Goal: Information Seeking & Learning: Learn about a topic

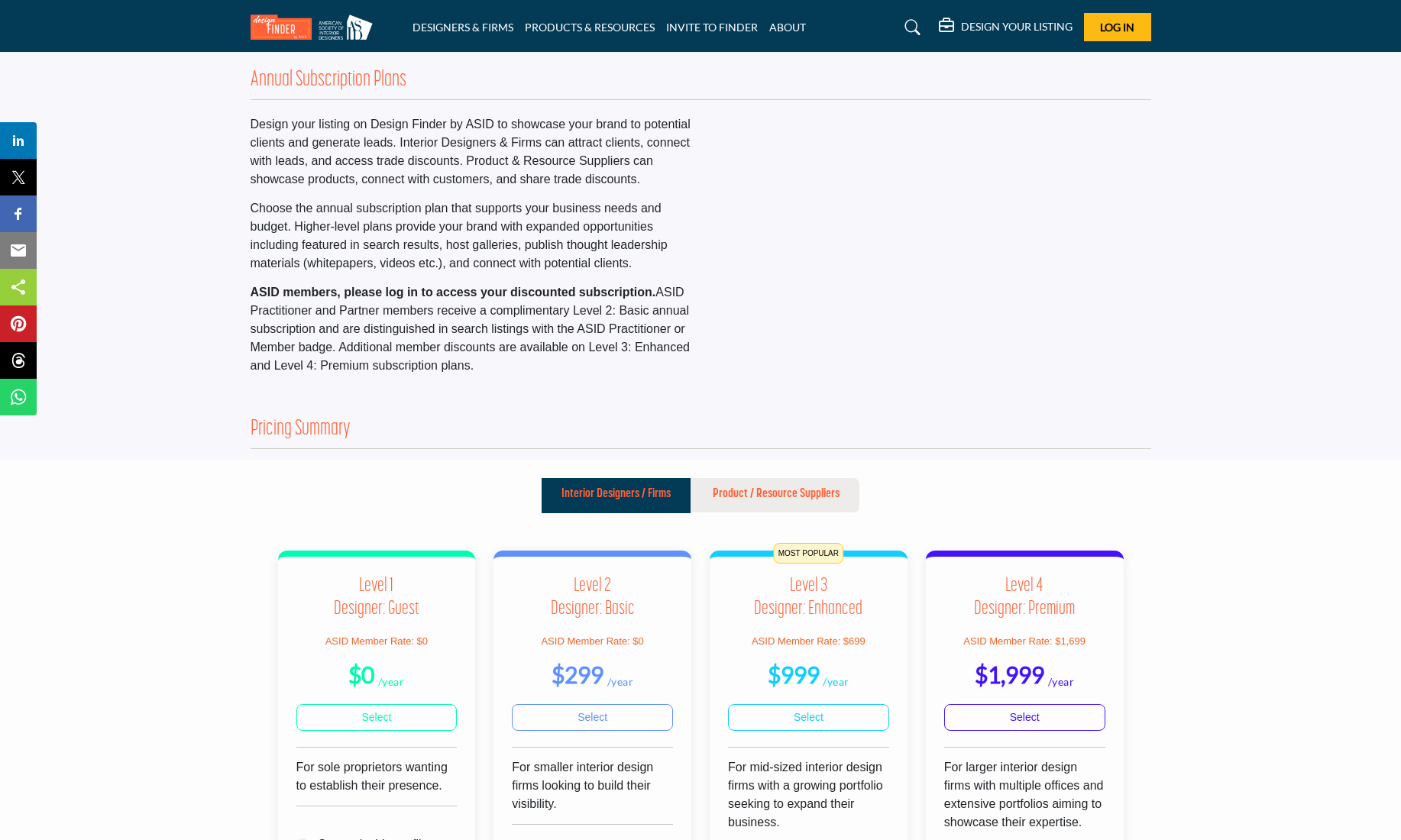
click at [476, 28] on link "DESIGNERS & FIRMS" at bounding box center [463, 27] width 101 height 13
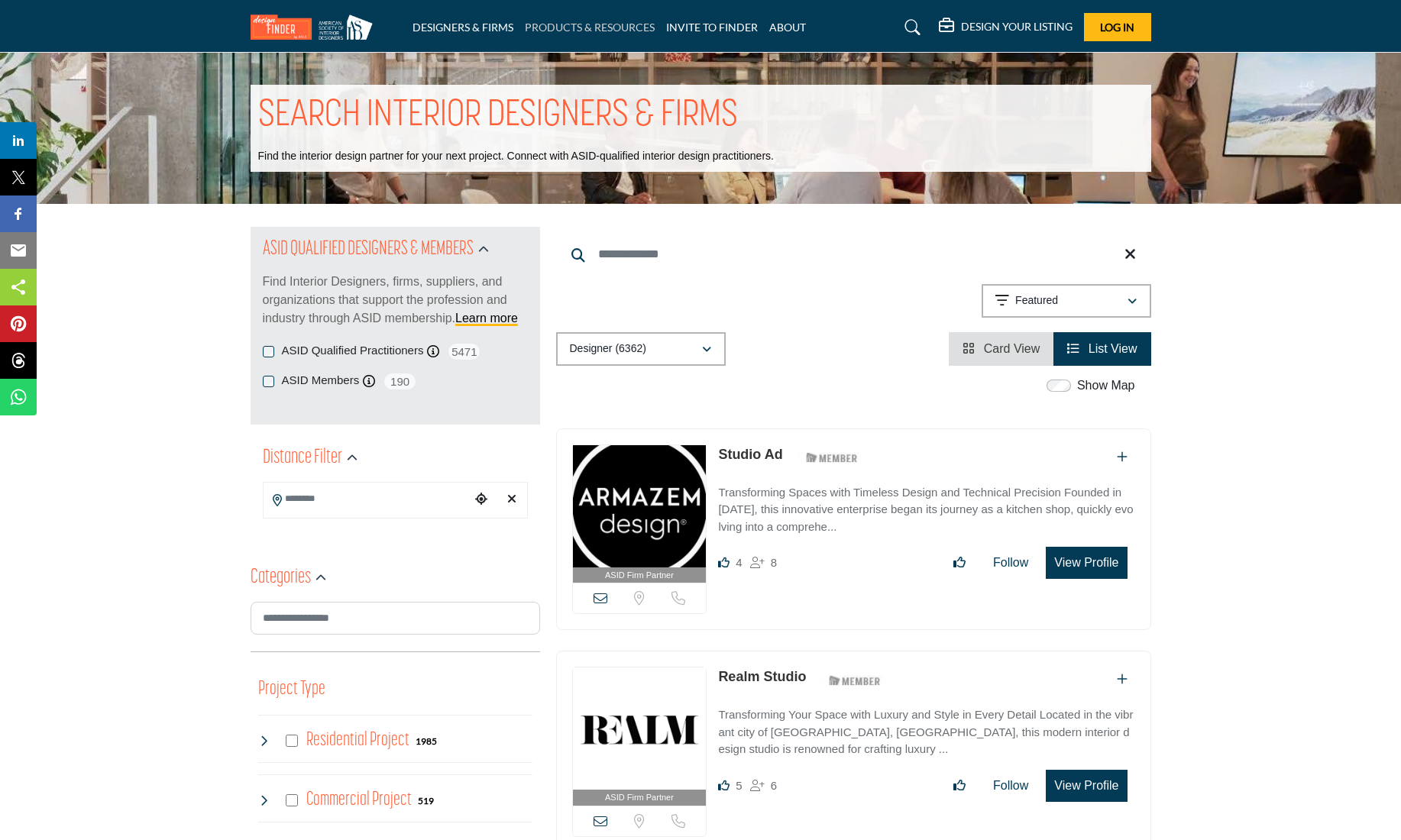
click at [561, 31] on link "PRODUCTS & RESOURCES" at bounding box center [589, 27] width 130 height 13
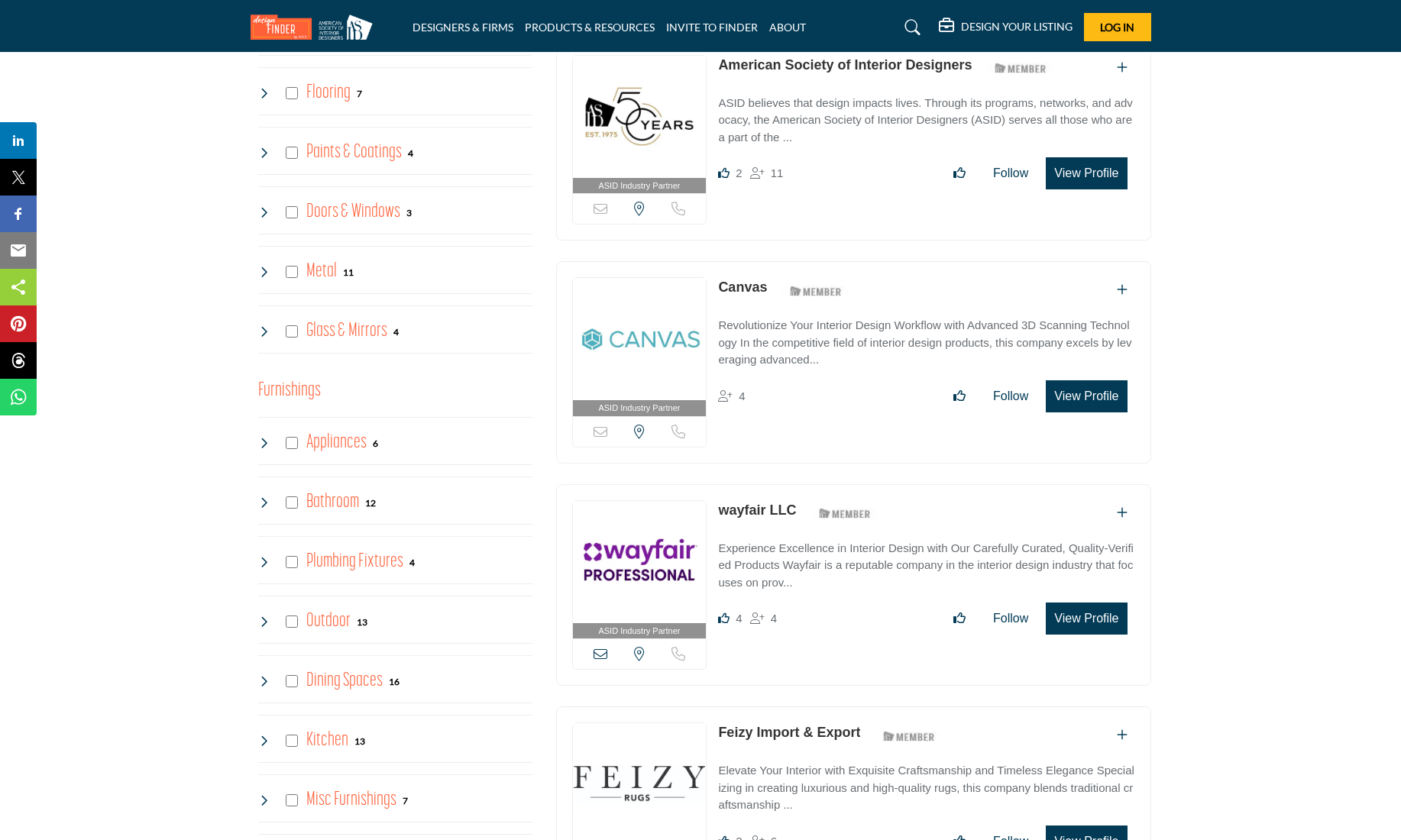
scroll to position [857, 0]
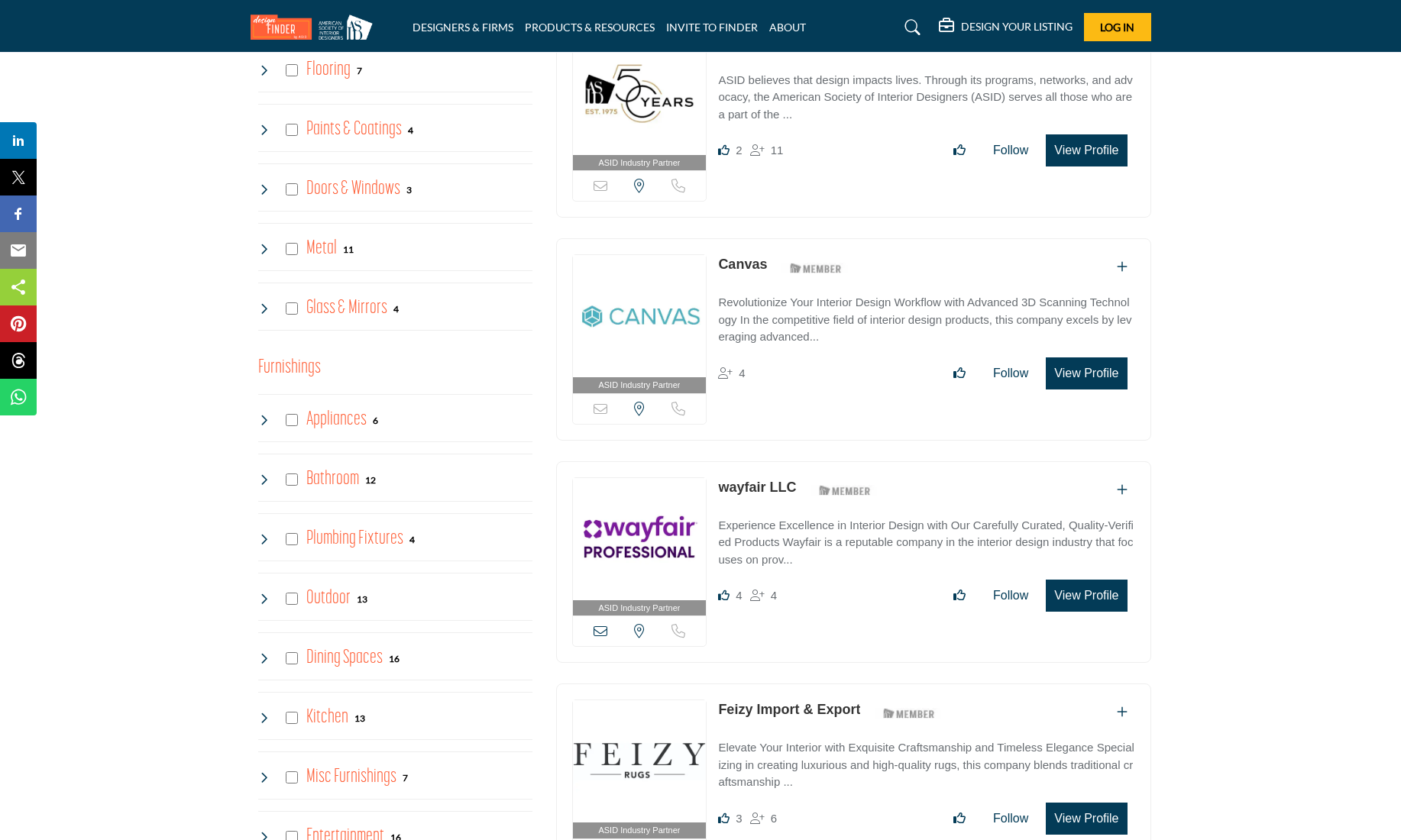
click at [258, 310] on icon at bounding box center [264, 308] width 12 height 12
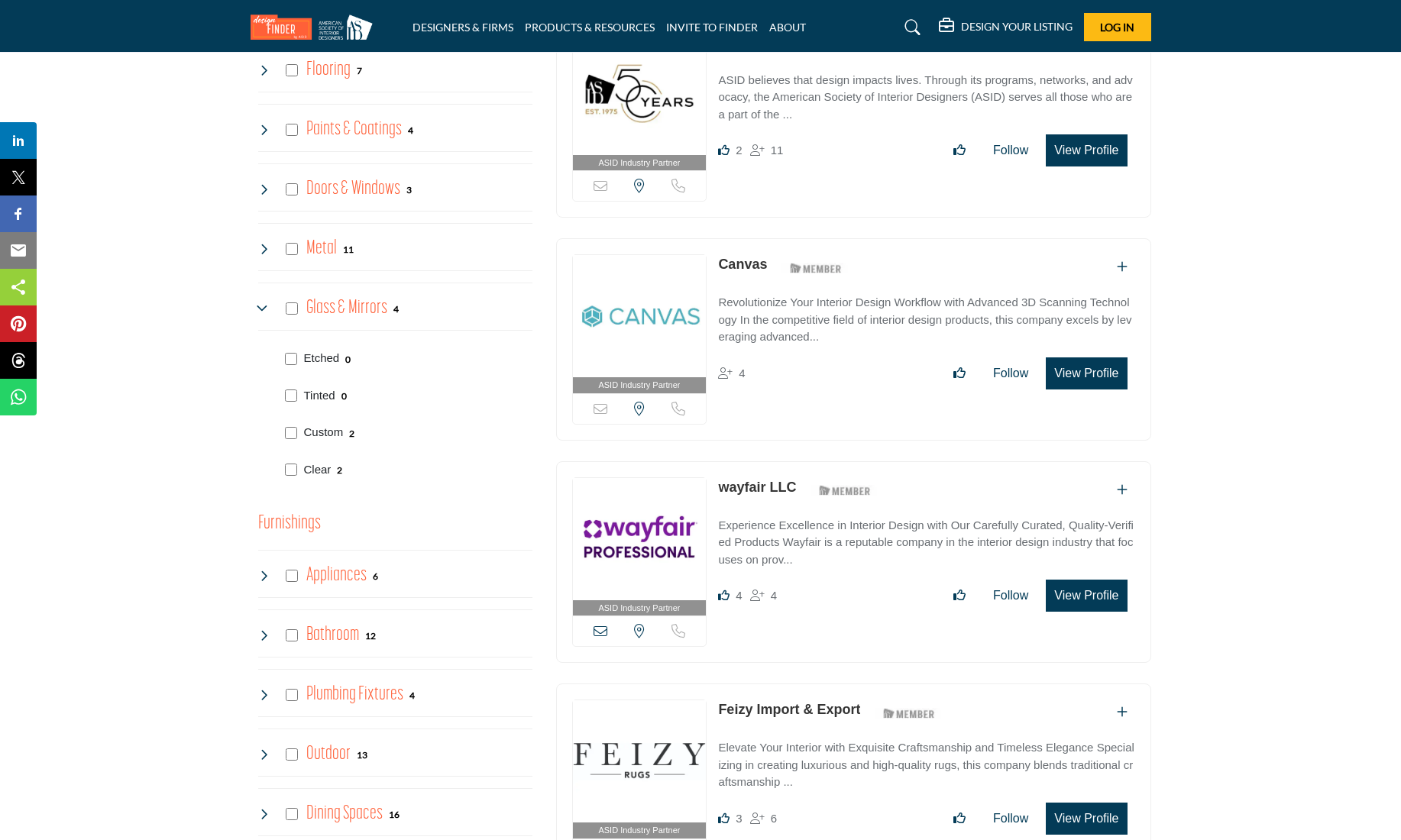
click at [258, 306] on icon at bounding box center [264, 308] width 12 height 12
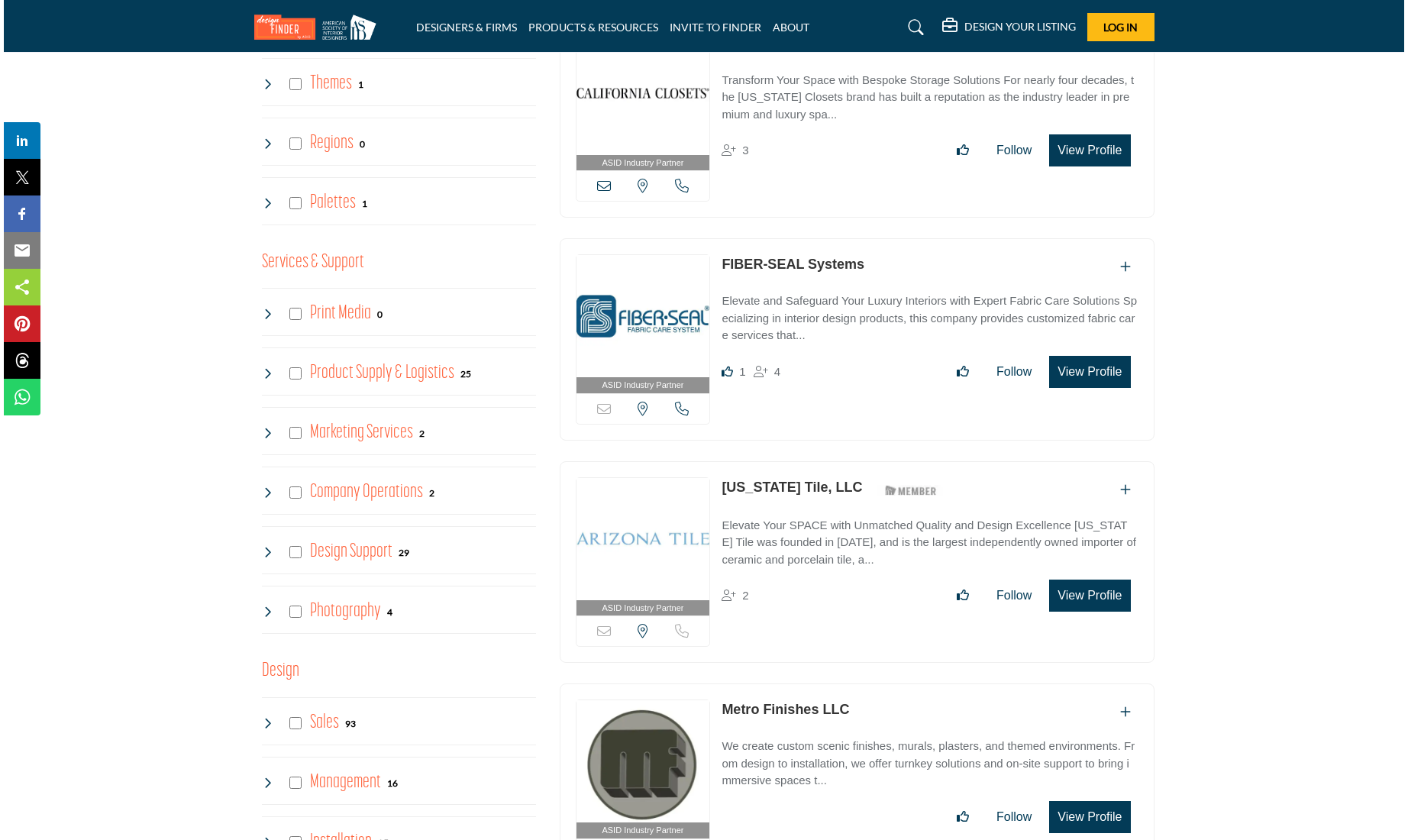
scroll to position [0, 0]
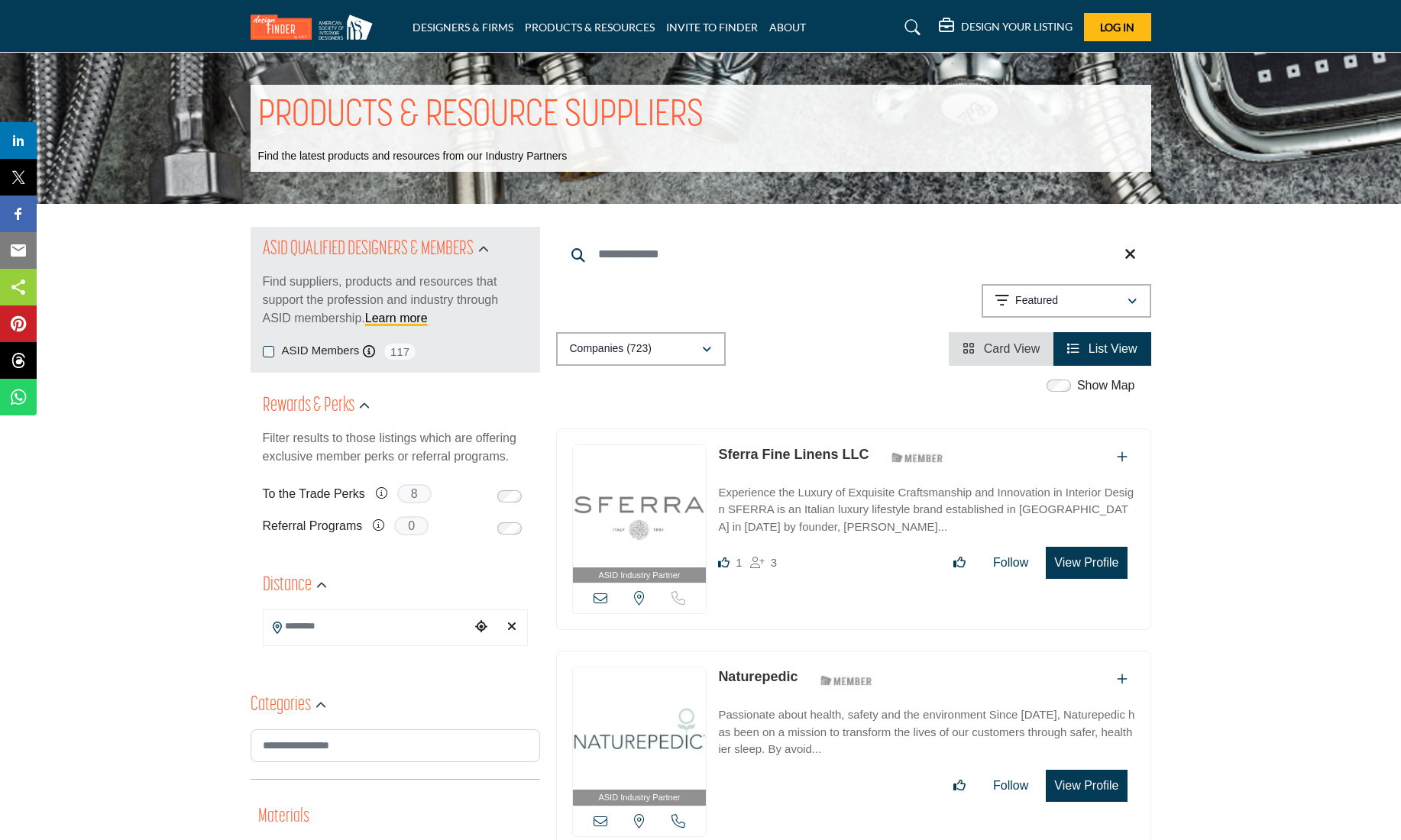
click at [1079, 564] on button "View Profile" at bounding box center [1086, 563] width 81 height 32
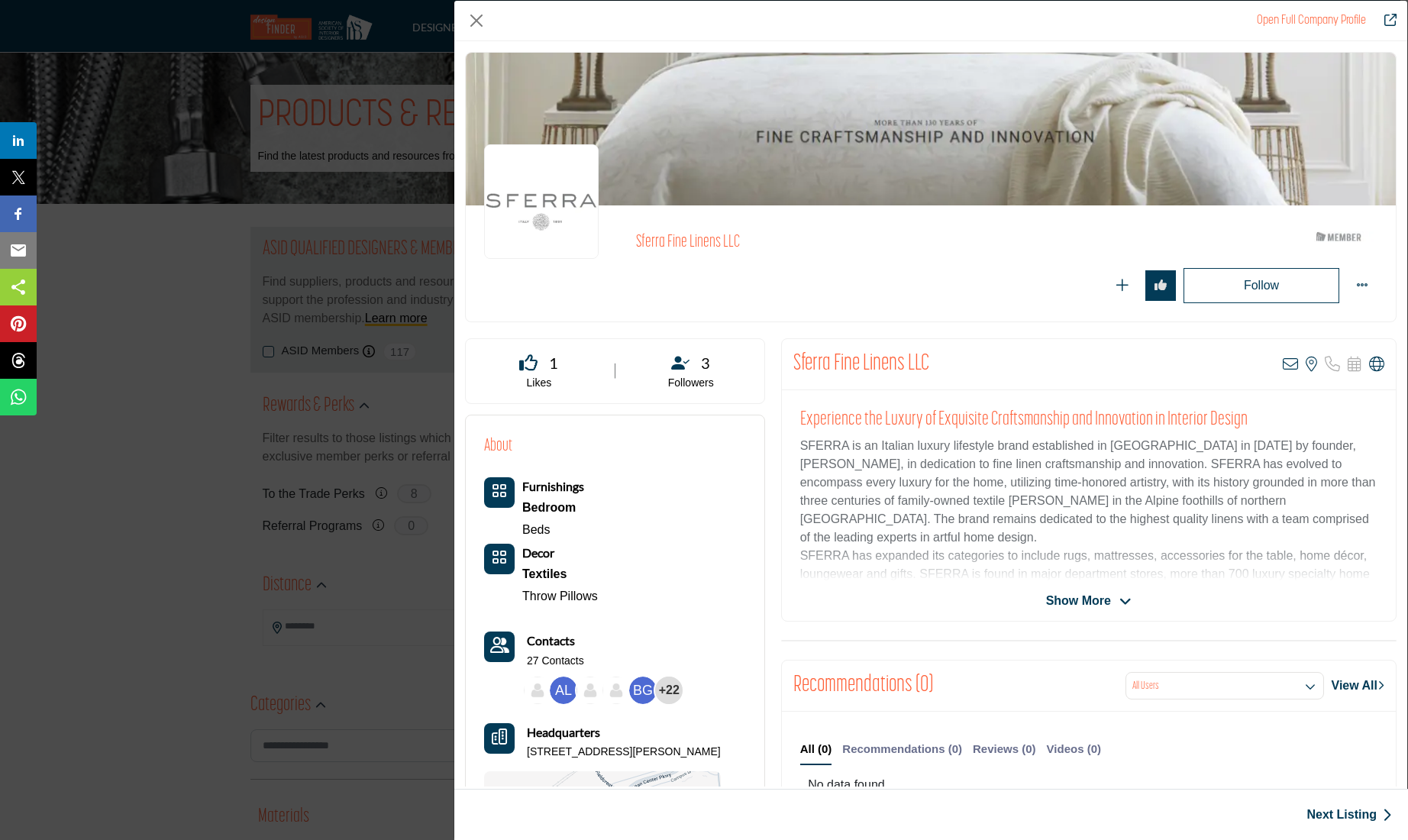
click at [1070, 600] on span "Show More" at bounding box center [1079, 601] width 65 height 18
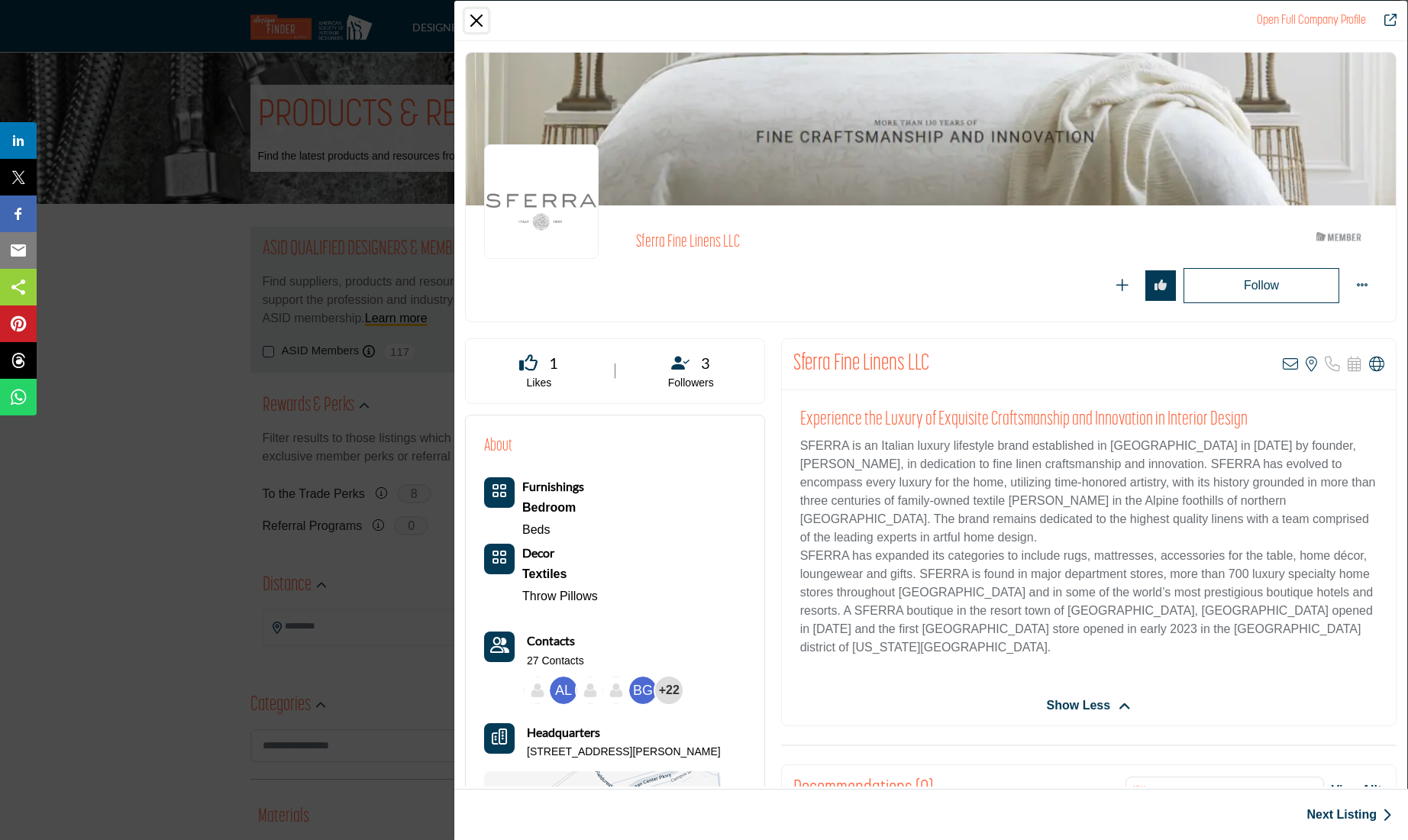
click at [475, 14] on button "Close" at bounding box center [477, 21] width 23 height 23
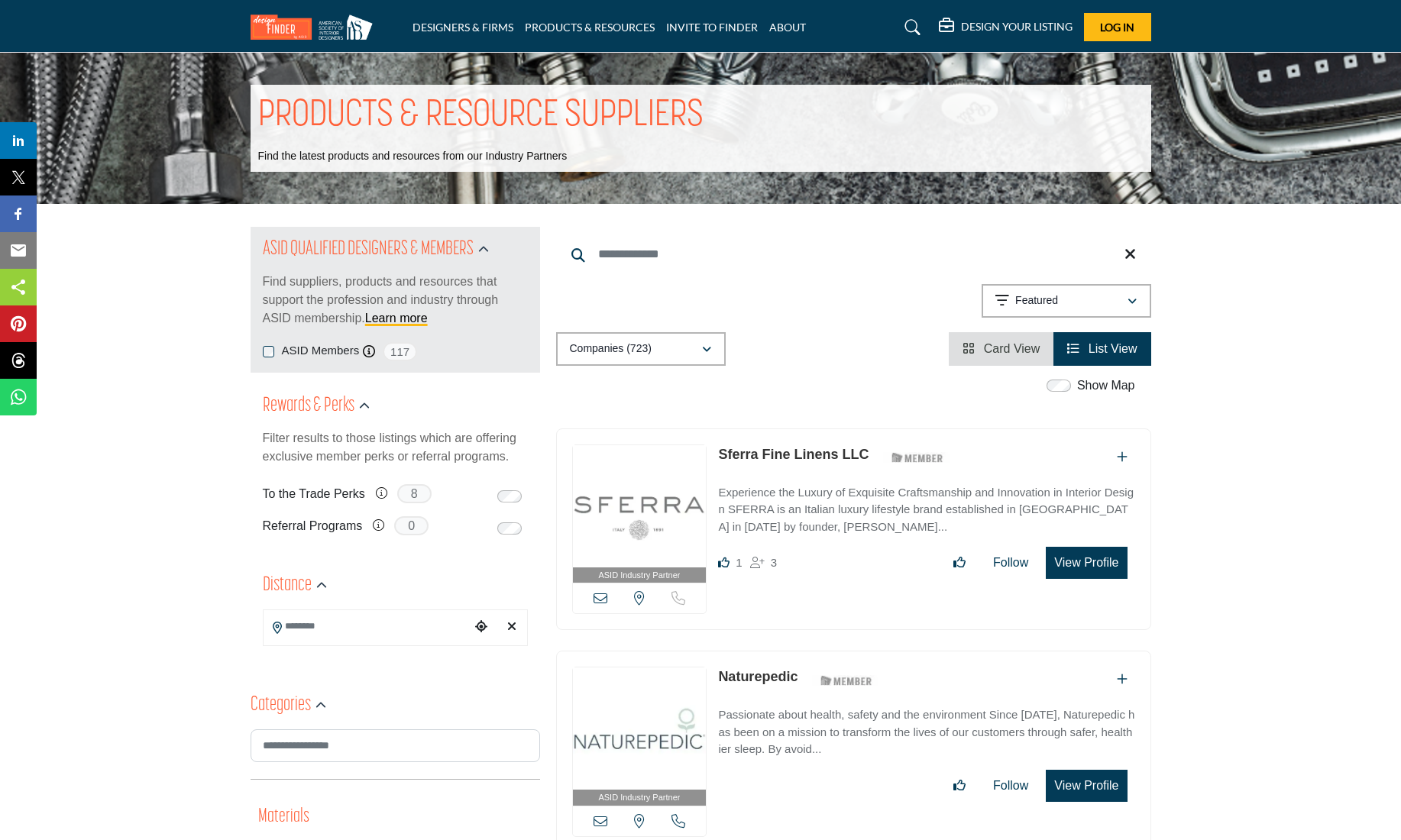
click at [1063, 554] on button "View Profile" at bounding box center [1086, 563] width 81 height 32
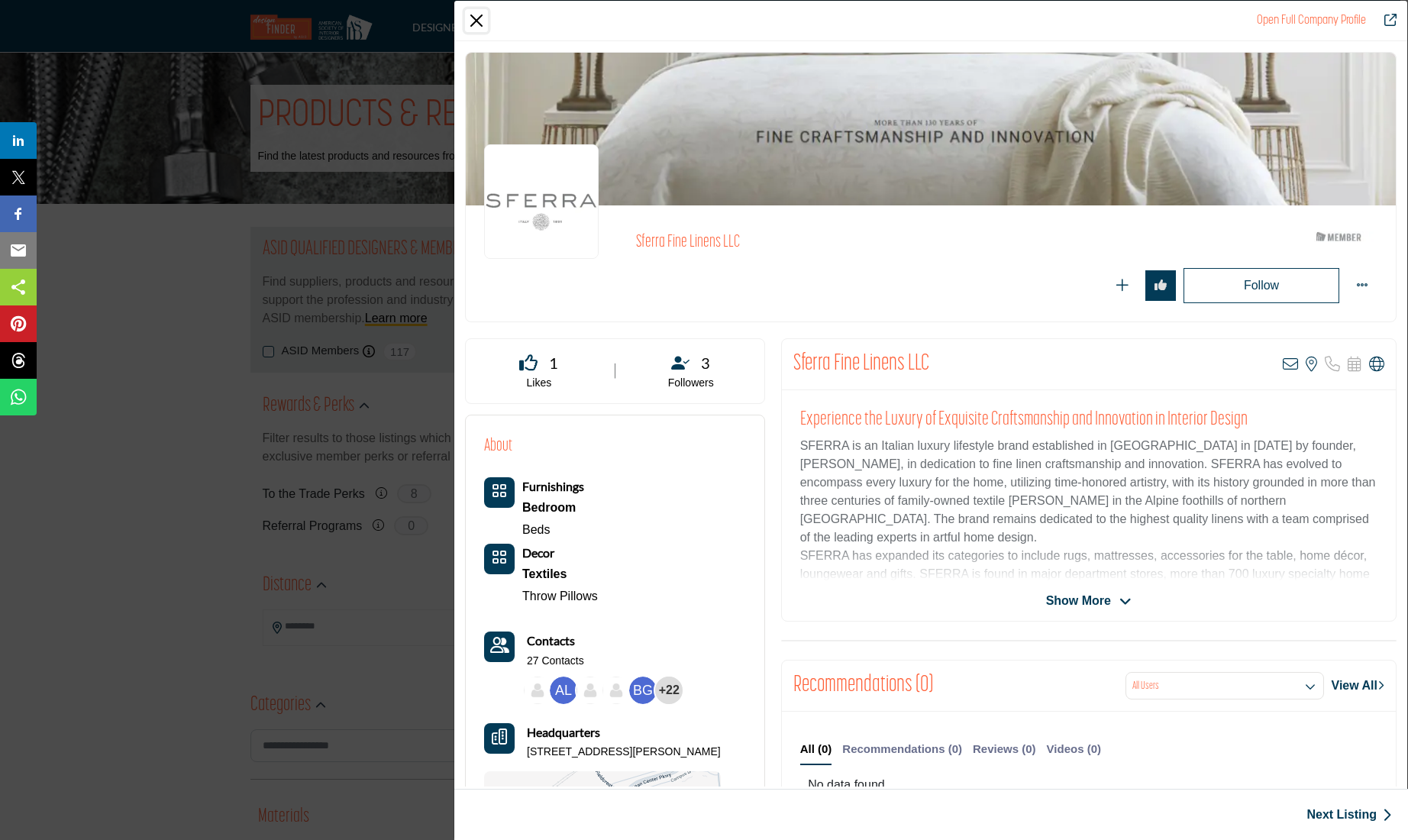
click at [469, 20] on button "Close" at bounding box center [477, 21] width 23 height 23
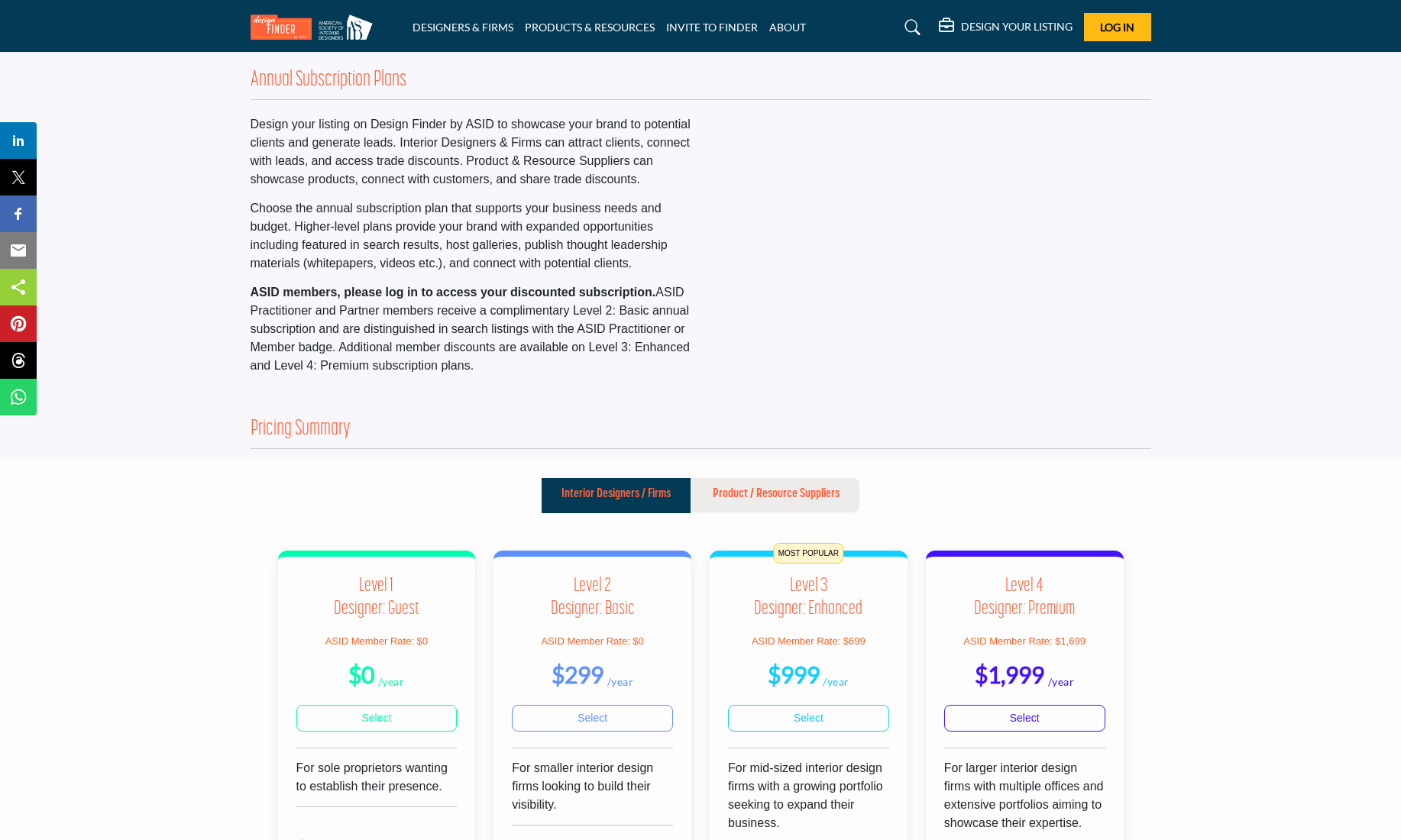
scroll to position [5, 0]
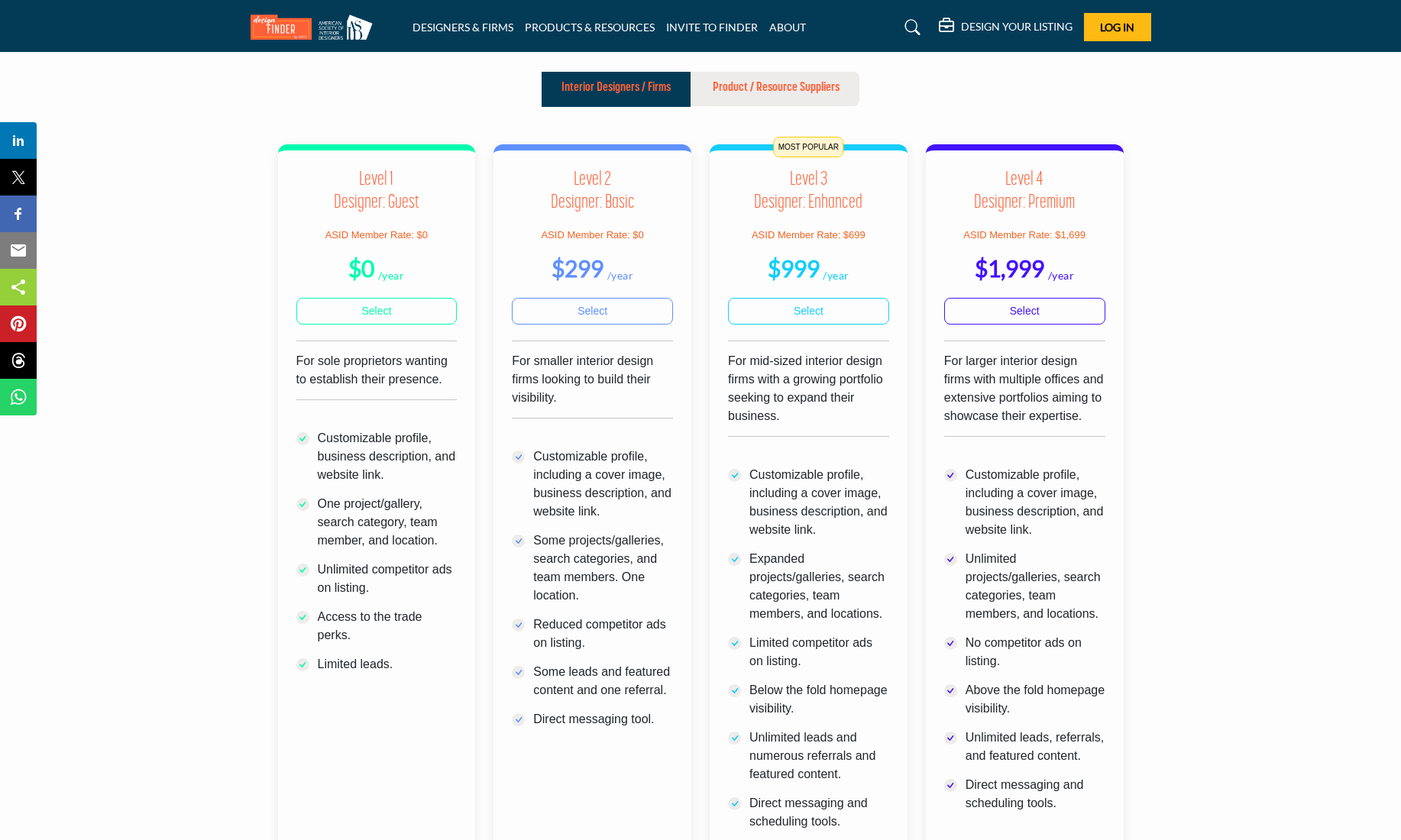
scroll to position [411, 0]
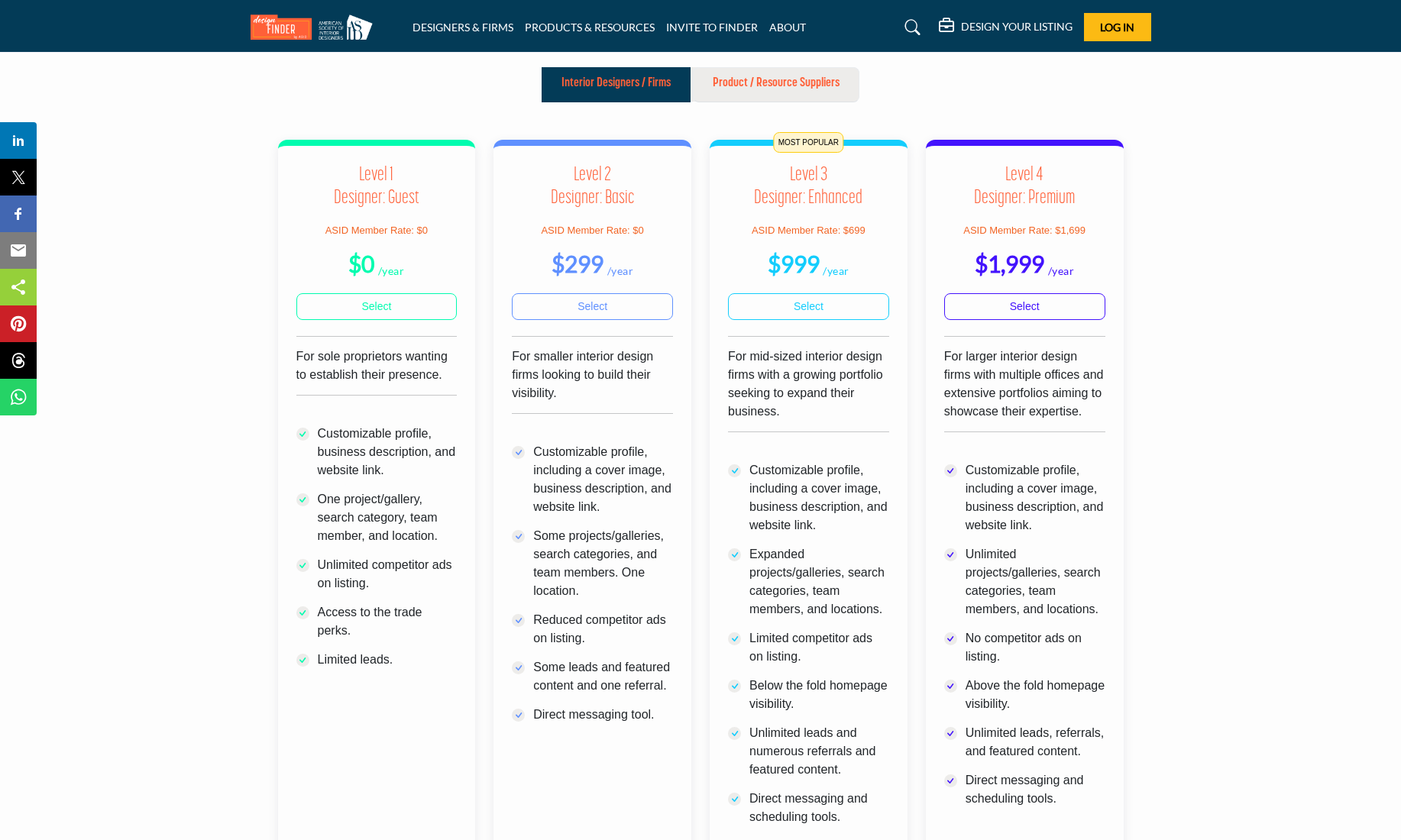
click at [778, 92] on p "Product / Resource Suppliers" at bounding box center [776, 83] width 127 height 18
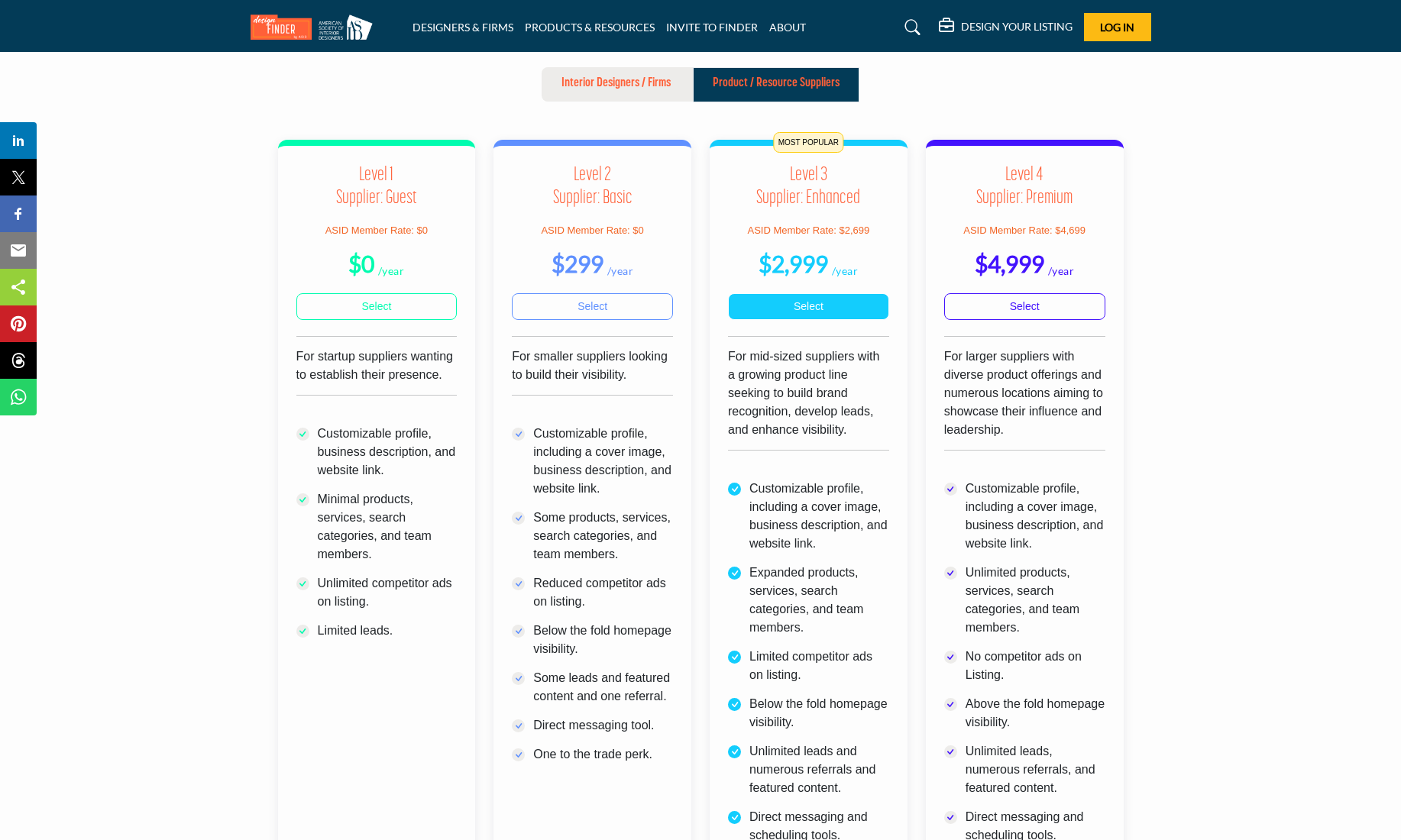
scroll to position [403, 0]
